Goal: Find specific page/section: Find specific page/section

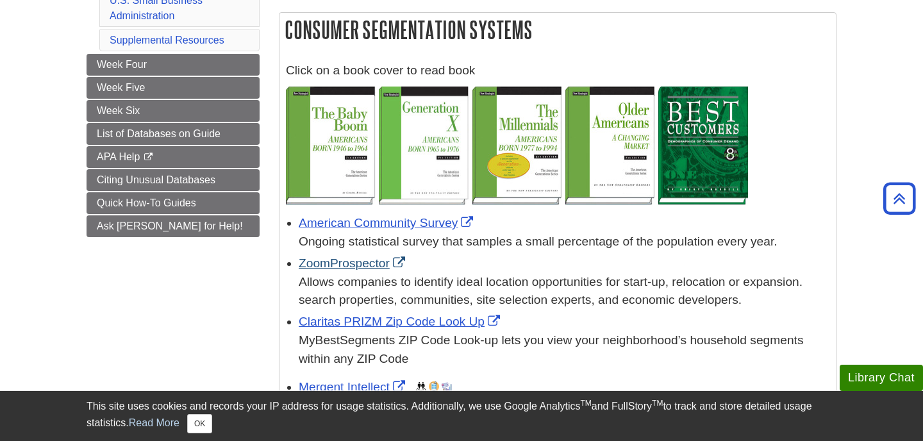
scroll to position [349, 0]
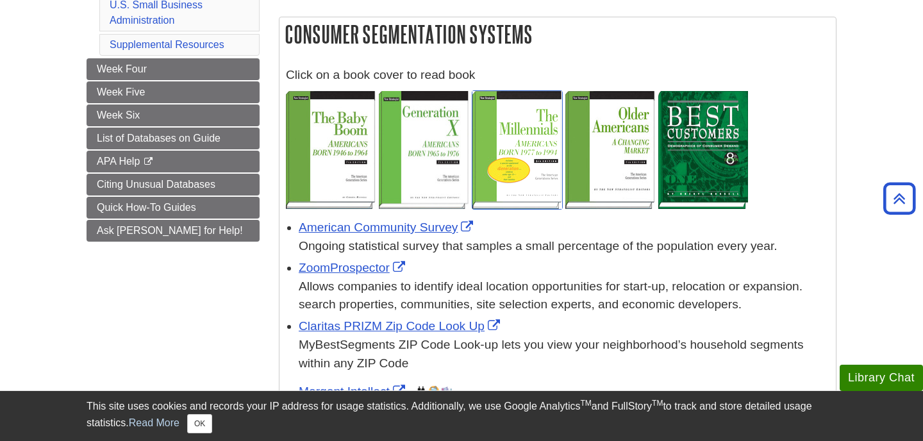
click at [526, 138] on img at bounding box center [518, 150] width 90 height 118
click at [538, 157] on img at bounding box center [518, 150] width 90 height 118
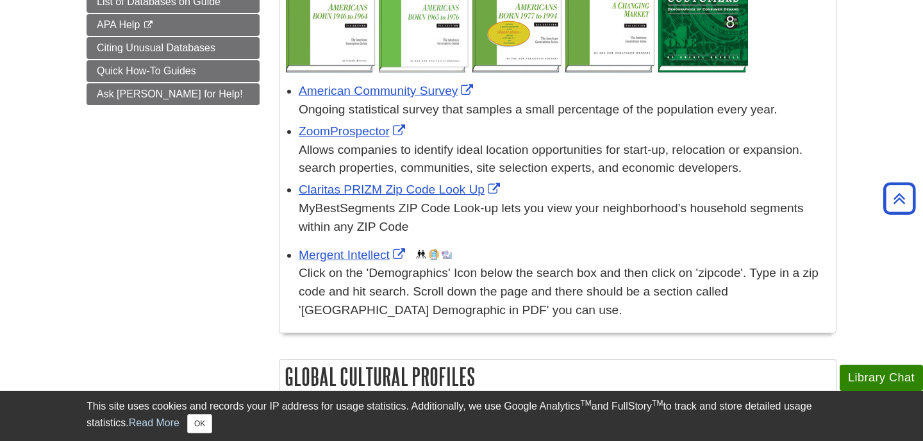
scroll to position [482, 0]
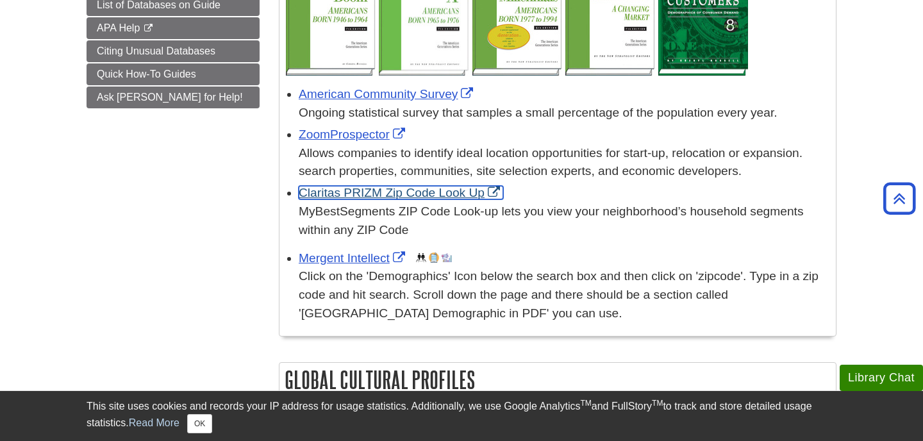
click at [356, 196] on link "Claritas PRIZM Zip Code Look Up" at bounding box center [401, 192] width 205 height 13
